Goal: Feedback & Contribution: Submit feedback/report problem

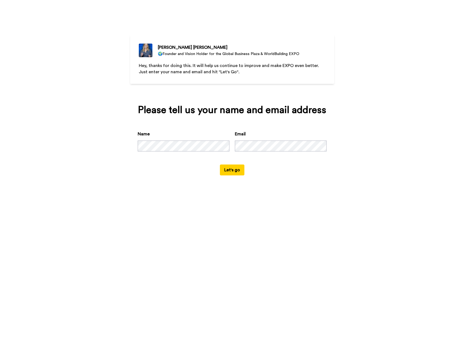
click at [158, 154] on div "Name Email" at bounding box center [232, 148] width 189 height 34
click at [235, 168] on button "Let's go" at bounding box center [232, 169] width 25 height 11
click at [234, 171] on button "Let's go" at bounding box center [232, 169] width 25 height 11
click at [189, 142] on div "Name Email" at bounding box center [232, 148] width 189 height 34
click at [182, 135] on div "Name Email" at bounding box center [232, 148] width 189 height 34
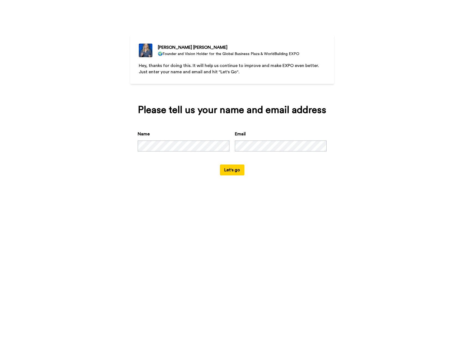
click at [229, 170] on button "Let's go" at bounding box center [232, 169] width 25 height 11
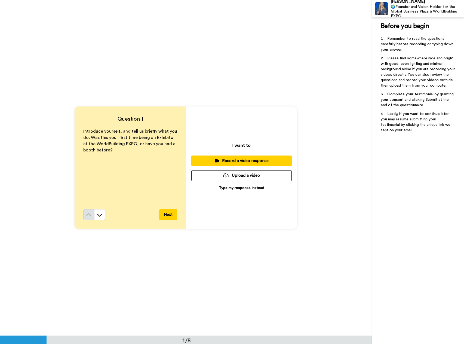
click at [247, 188] on p "Type my response instead" at bounding box center [241, 187] width 45 height 5
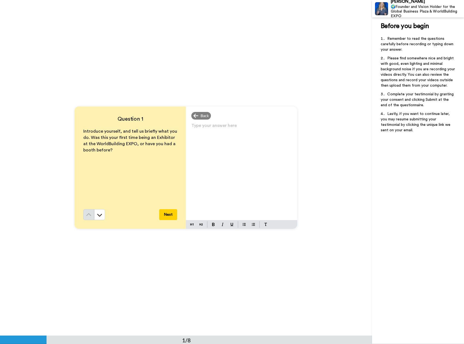
click at [201, 143] on div "Type your answer here ﻿" at bounding box center [241, 171] width 111 height 98
click at [204, 133] on div "Type your answer here ﻿" at bounding box center [241, 171] width 111 height 98
click at [242, 137] on div "Type your answer here ﻿" at bounding box center [241, 171] width 111 height 98
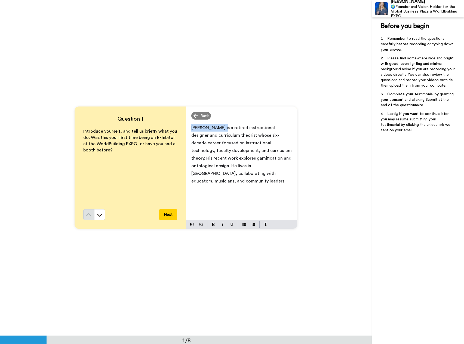
drag, startPoint x: 219, startPoint y: 129, endPoint x: 190, endPoint y: 125, distance: 29.9
click at [190, 125] on div "[PERSON_NAME] is a retired instructional designer and curriculum theorist whose…" at bounding box center [241, 171] width 111 height 98
click at [221, 127] on span "[PERSON_NAME] is a retired instructional designer and curriculum theorist whose…" at bounding box center [242, 155] width 102 height 58
click at [219, 128] on span "[PERSON_NAME] is a retired instructional designer and curriculum theorist whose…" at bounding box center [242, 155] width 102 height 58
click at [191, 127] on span "[PERSON_NAME], a retired instructional designer and curriculum theorist whose s…" at bounding box center [241, 155] width 101 height 58
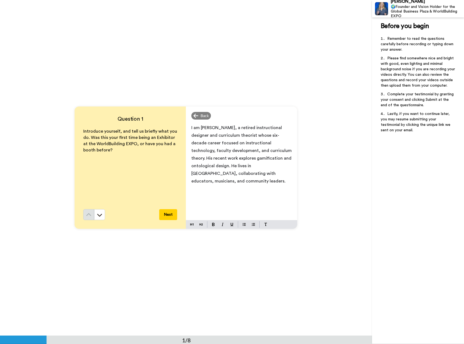
click at [276, 173] on p "I am [PERSON_NAME], a retired instructional designer and curriculum theorist wh…" at bounding box center [241, 154] width 100 height 61
click at [218, 151] on span "I am [PERSON_NAME], a retired instructional designer and curriculum theorist wh…" at bounding box center [242, 155] width 102 height 58
click at [233, 167] on span "I am [PERSON_NAME], a retired instructional designer and curriculum theorist wh…" at bounding box center [239, 155] width 97 height 58
click at [265, 166] on span "I am [PERSON_NAME], a retired instructional designer and curriculum theorist wh…" at bounding box center [239, 155] width 97 height 58
click at [267, 205] on p "This was my first time as an Exhibitor, although I have attended one other Expo." at bounding box center [241, 199] width 100 height 15
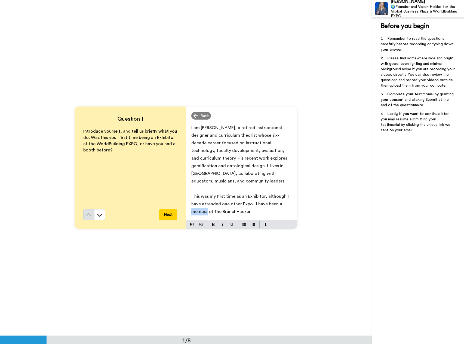
drag, startPoint x: 206, startPoint y: 211, endPoint x: 183, endPoint y: 213, distance: 23.5
click at [184, 213] on div "Question 1 Introduce yourself, and tell us briefly what you do. Was this your f…" at bounding box center [186, 167] width 223 height 122
click at [288, 207] on p "This was my first time as an Exhibitor, although I have attended one other Expo…" at bounding box center [241, 203] width 100 height 23
click at [286, 204] on p "This was my first time as an Exhibitor, although I have attended one other Expo…" at bounding box center [241, 203] width 100 height 23
click at [286, 214] on p "This was my first time as an Exhibitor, although I have attended one other Expo…" at bounding box center [241, 203] width 100 height 23
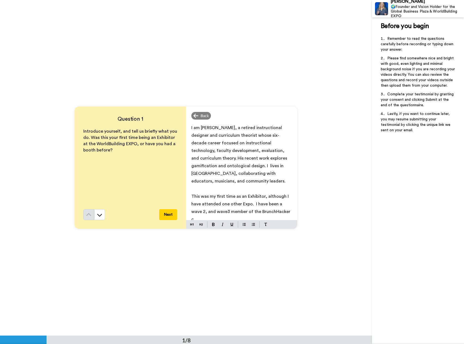
scroll to position [2, 0]
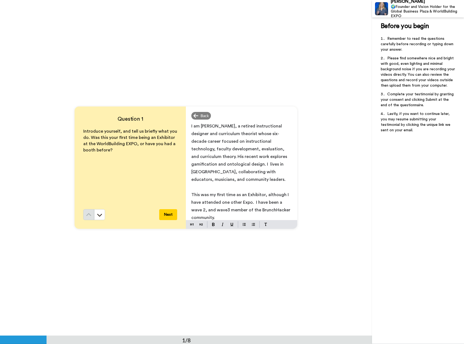
click at [202, 210] on span "This was my first time as an Exhibitor, although I have attended one other Expo…" at bounding box center [241, 205] width 100 height 27
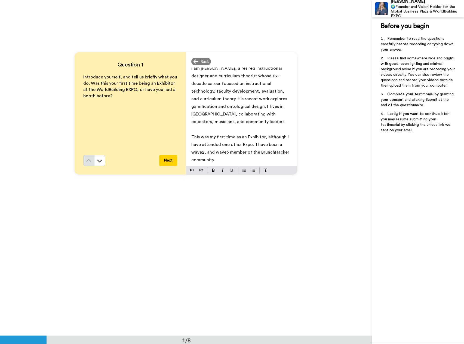
scroll to position [54, 0]
click at [169, 161] on button "Next" at bounding box center [168, 160] width 18 height 11
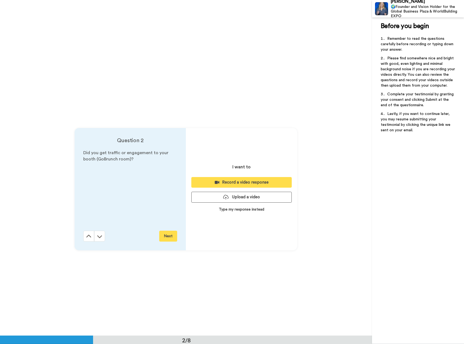
scroll to position [335, 0]
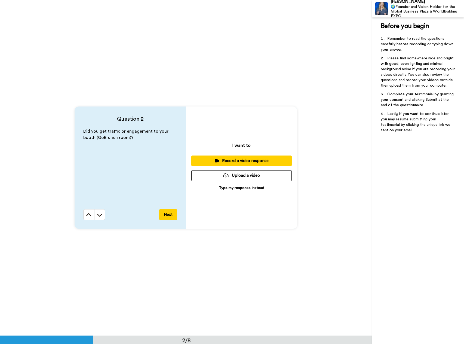
click at [240, 187] on p "Type my response instead" at bounding box center [241, 187] width 45 height 5
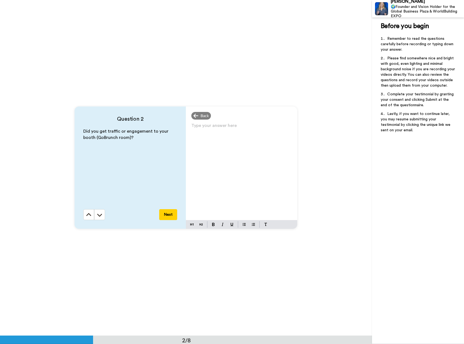
click at [204, 143] on div "Type your answer here ﻿" at bounding box center [241, 171] width 111 height 98
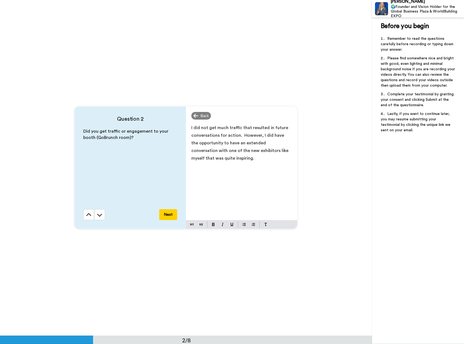
click at [242, 151] on span "I did not get much traffic that resulted in future conversations for action. Ho…" at bounding box center [240, 143] width 98 height 35
click at [239, 151] on span "I did not get much traffic that resulted in future conversations for action. Ho…" at bounding box center [240, 143] width 98 height 35
click at [240, 151] on span "I did not get much traffic that resulted in future conversations for action. Ho…" at bounding box center [240, 143] width 98 height 35
click at [259, 158] on p "I did not get much traffic that resulted in future conversations for action. Ho…" at bounding box center [241, 143] width 100 height 38
click at [171, 214] on button "Next" at bounding box center [168, 214] width 18 height 11
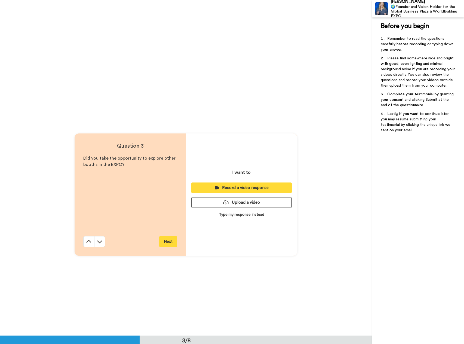
scroll to position [671, 0]
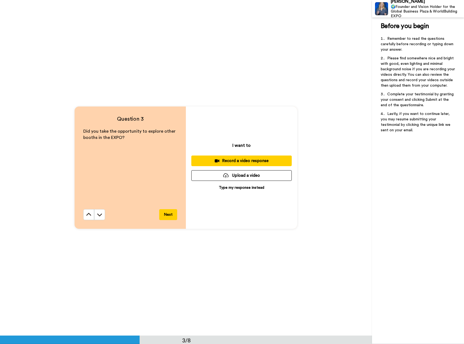
click at [249, 188] on p "Type my response instead" at bounding box center [241, 187] width 45 height 5
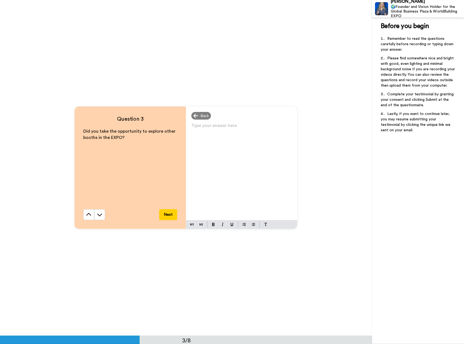
click at [212, 142] on div "Type your answer here ﻿" at bounding box center [241, 171] width 111 height 98
click at [233, 136] on p "Yes, quite a few, but I focused a lot on professional service" at bounding box center [241, 131] width 100 height 15
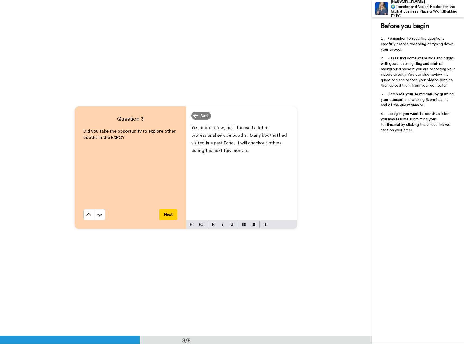
click at [168, 213] on button "Next" at bounding box center [168, 214] width 18 height 11
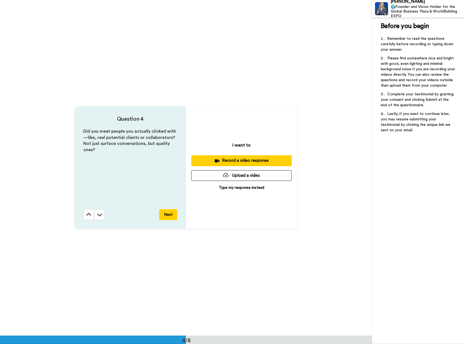
scroll to position [1006, 0]
click at [239, 187] on p "Type my response instead" at bounding box center [241, 187] width 45 height 5
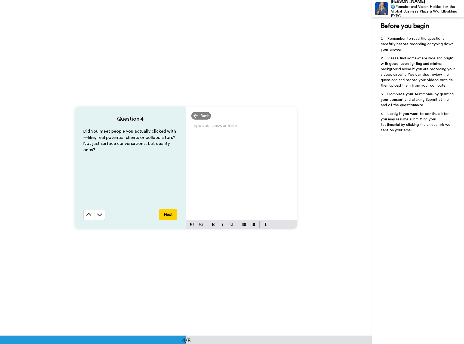
click at [214, 137] on div "Type your answer here ﻿" at bounding box center [241, 171] width 111 height 98
click at [170, 214] on button "Next" at bounding box center [168, 214] width 18 height 11
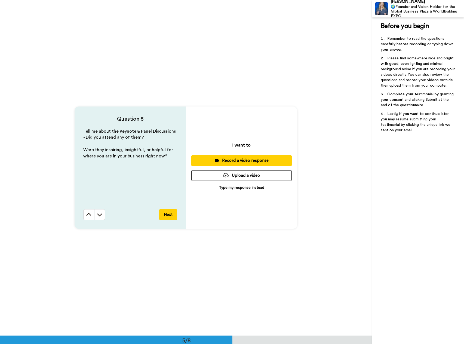
scroll to position [1342, 0]
click at [245, 186] on p "Type my response instead" at bounding box center [241, 187] width 45 height 5
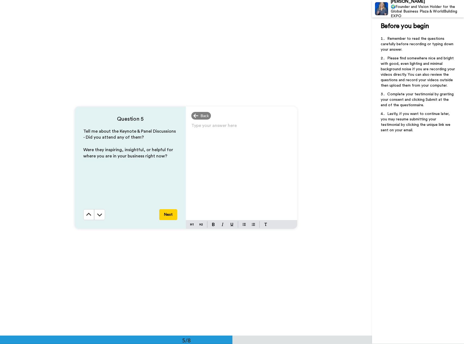
click at [211, 136] on div "Type your answer here ﻿" at bounding box center [241, 171] width 111 height 98
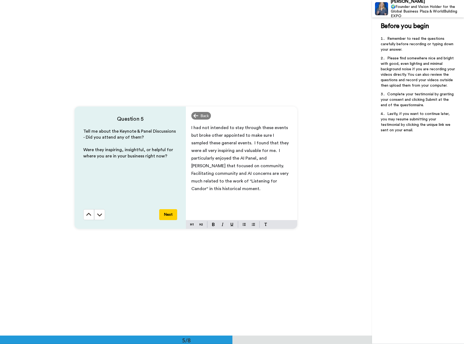
click at [167, 215] on button "Next" at bounding box center [168, 214] width 18 height 11
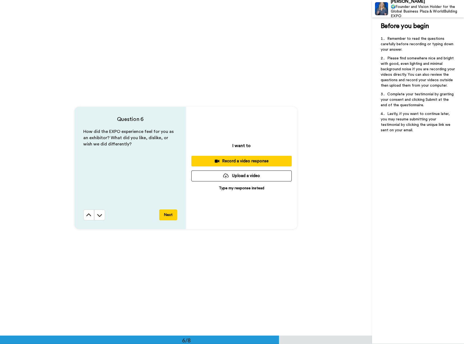
scroll to position [1677, 0]
click at [247, 187] on p "Type my response instead" at bounding box center [241, 187] width 45 height 5
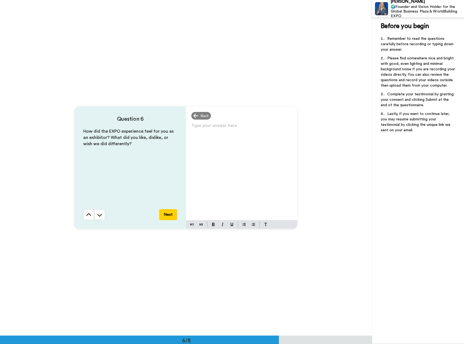
click at [210, 133] on div "Type your answer here ﻿" at bounding box center [241, 171] width 111 height 98
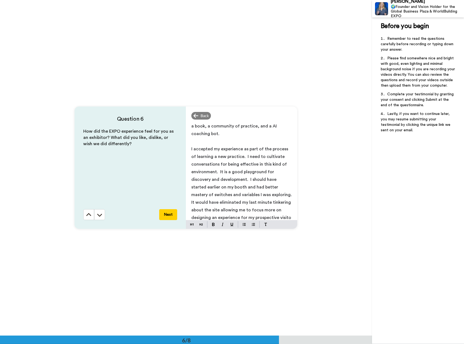
scroll to position [40, 0]
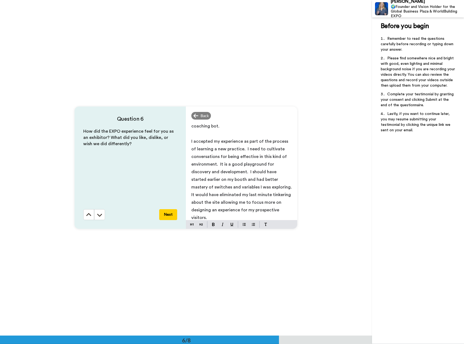
click at [201, 202] on span "I accepted my experience as part of the process of learning a new practice. I n…" at bounding box center [242, 179] width 102 height 81
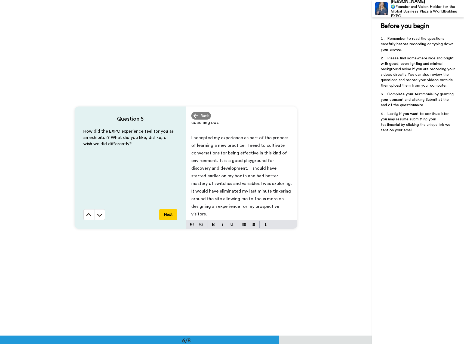
scroll to position [1704, 0]
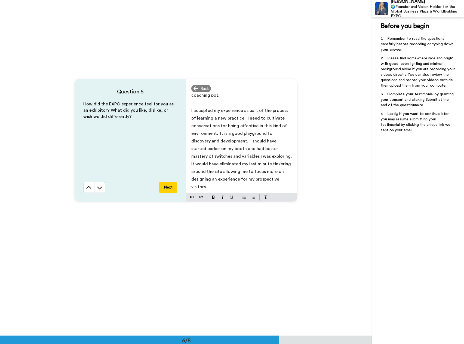
click at [166, 188] on button "Next" at bounding box center [168, 187] width 18 height 11
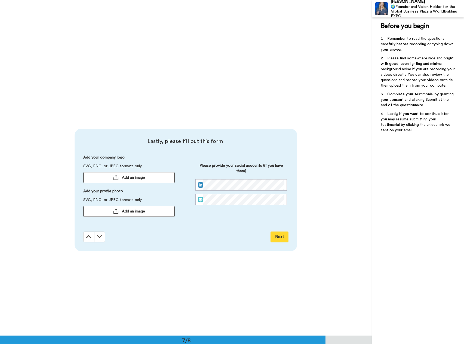
scroll to position [2012, 0]
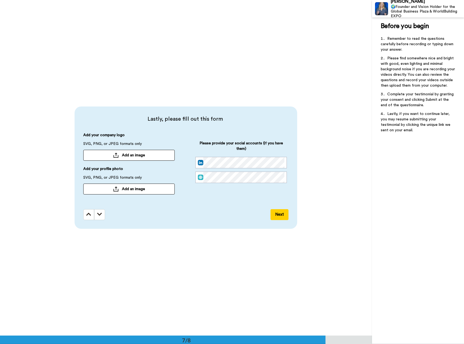
click at [117, 156] on button "Add an image" at bounding box center [128, 155] width 91 height 11
click at [151, 188] on button "Add an image" at bounding box center [128, 188] width 91 height 11
click at [279, 216] on button "Next" at bounding box center [280, 214] width 18 height 11
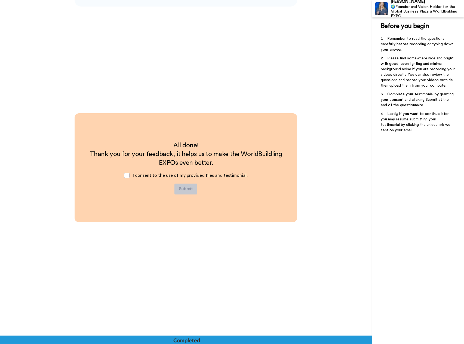
scroll to position [2235, 0]
click at [129, 176] on span at bounding box center [126, 175] width 5 height 5
click at [186, 188] on button "Submit" at bounding box center [186, 189] width 23 height 11
